Goal: Information Seeking & Learning: Learn about a topic

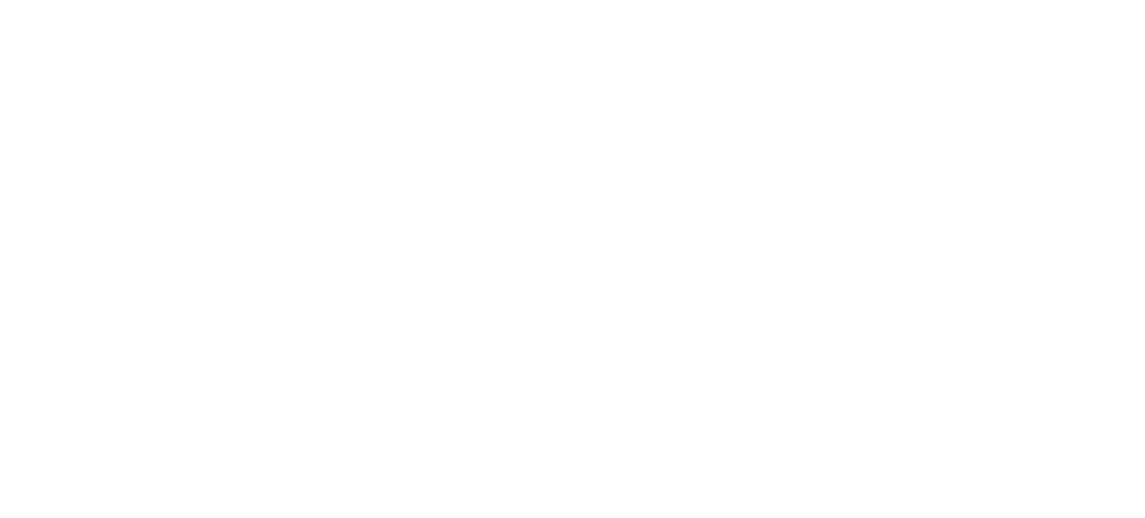
click at [496, 0] on html at bounding box center [572, 0] width 1145 height 0
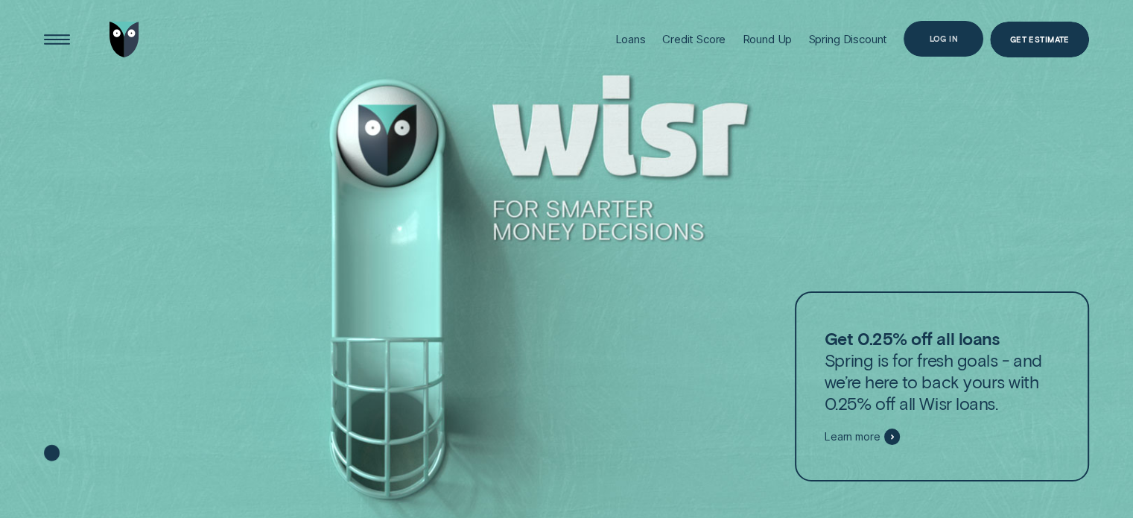
click at [933, 36] on div "Log in" at bounding box center [943, 39] width 29 height 7
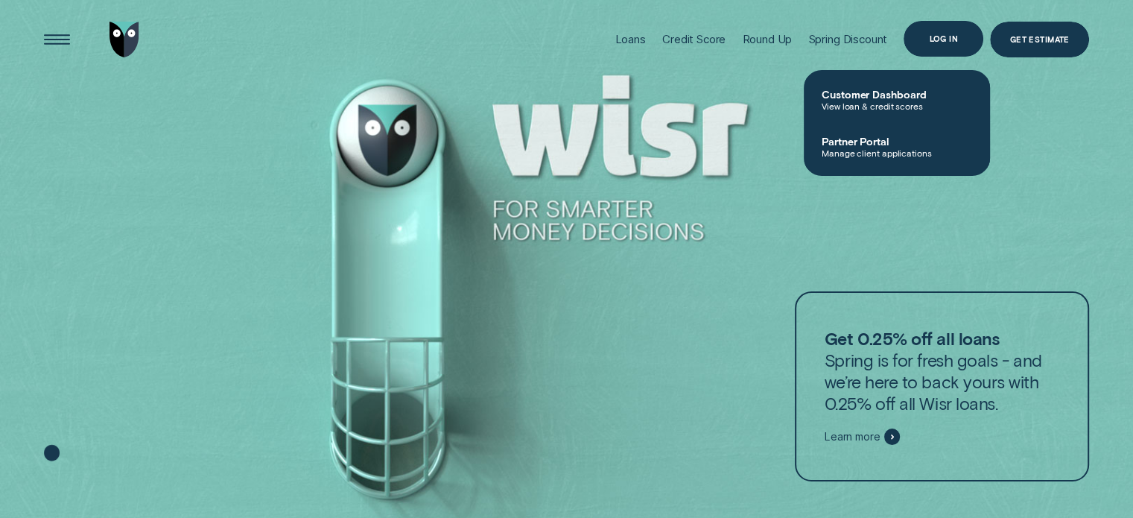
click at [946, 39] on div "Log in" at bounding box center [943, 38] width 29 height 7
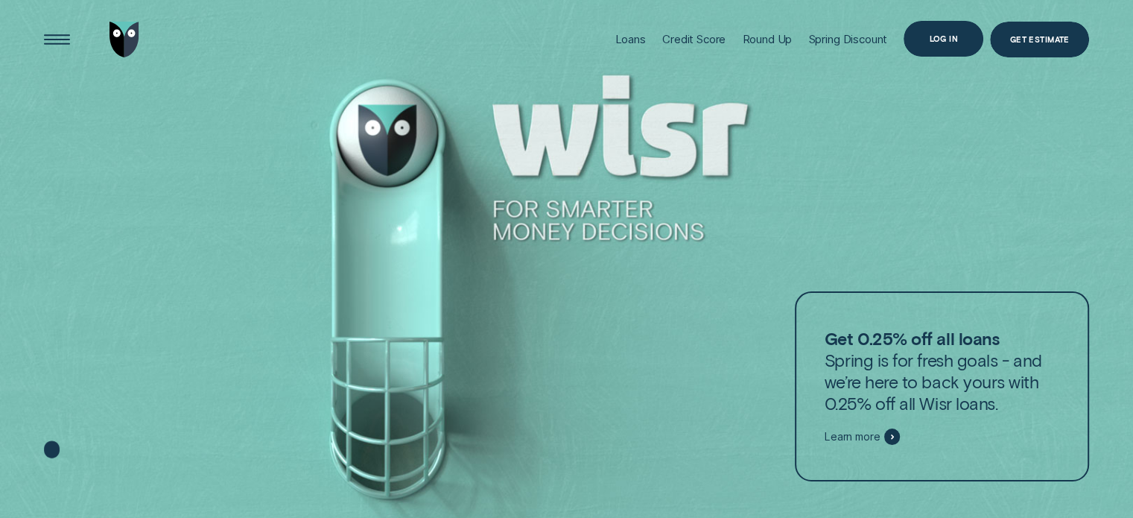
click at [946, 39] on div "Log in" at bounding box center [943, 38] width 29 height 7
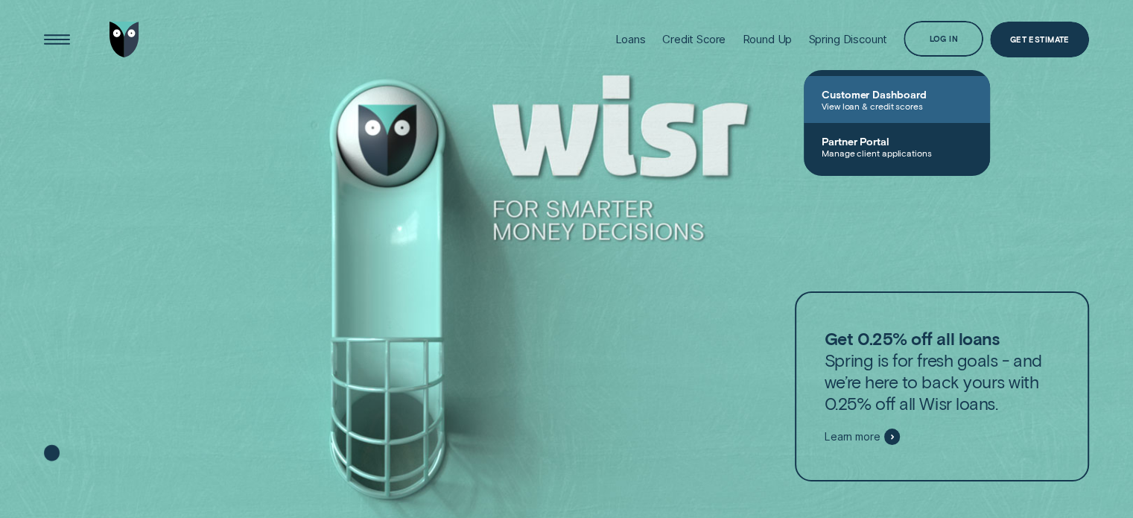
click at [905, 101] on span "View loan & credit scores" at bounding box center [897, 106] width 151 height 10
